Goal: Task Accomplishment & Management: Manage account settings

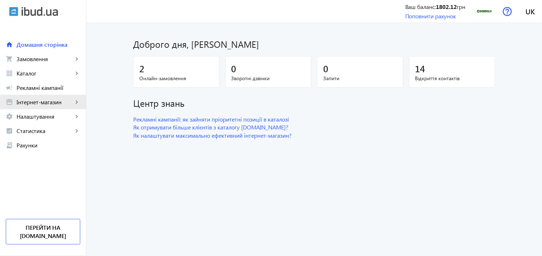
click at [52, 102] on span "Інтернет-магазин" at bounding box center [45, 102] width 57 height 7
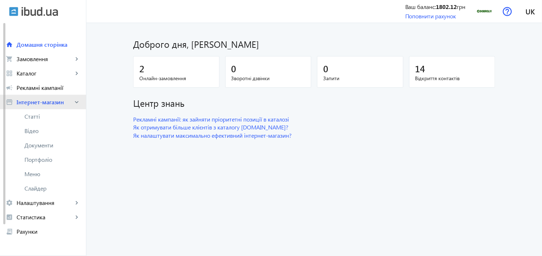
click at [43, 102] on span "Інтернет-магазин" at bounding box center [45, 102] width 57 height 7
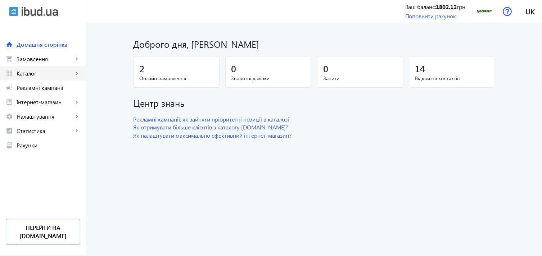
click at [54, 76] on span "Каталог" at bounding box center [45, 73] width 57 height 7
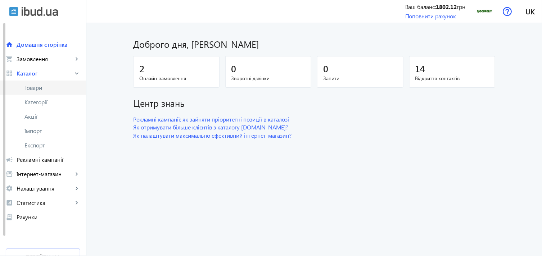
click at [54, 89] on span "Товари" at bounding box center [52, 87] width 56 height 7
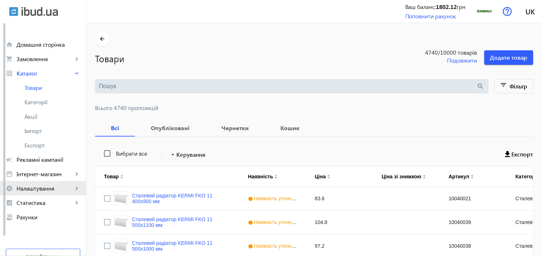
click at [40, 185] on span "Налаштування" at bounding box center [45, 188] width 57 height 7
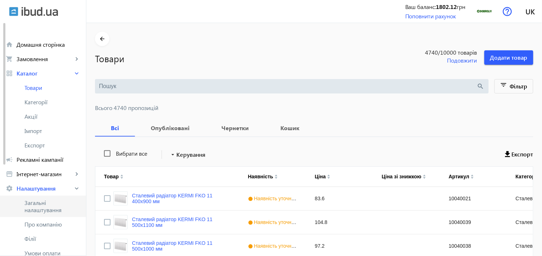
click at [42, 202] on span "Загальні налаштування" at bounding box center [52, 207] width 56 height 14
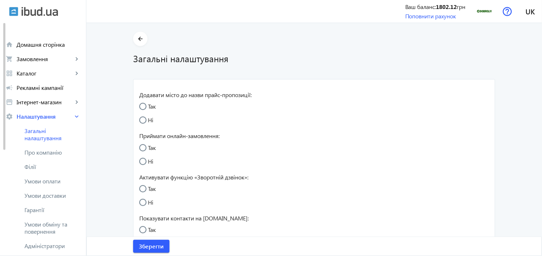
radio input "true"
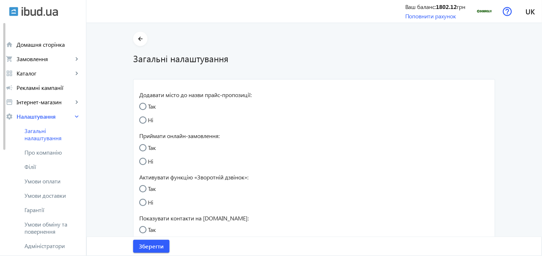
radio input "true"
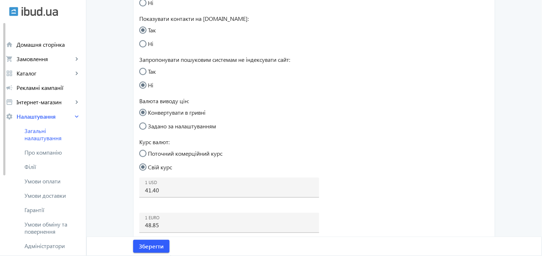
scroll to position [280, 0]
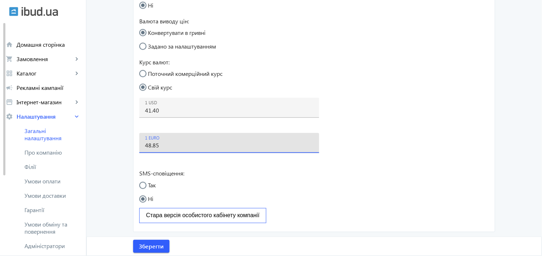
drag, startPoint x: 164, startPoint y: 144, endPoint x: 152, endPoint y: 147, distance: 12.1
click at [152, 147] on input "48.85" at bounding box center [229, 146] width 169 height 8
type input "48.80"
click at [147, 243] on span "Зберегти" at bounding box center [151, 247] width 25 height 8
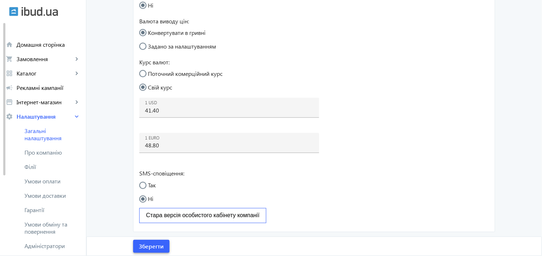
click at [143, 246] on span "Зберегти" at bounding box center [151, 247] width 25 height 8
click at [390, 148] on mat-card "Додавати місто до назви прайс-пропозиції: Так Ні Приймати онлайн-замовлення: Та…" at bounding box center [314, 15] width 362 height 433
